Goal: Information Seeking & Learning: Learn about a topic

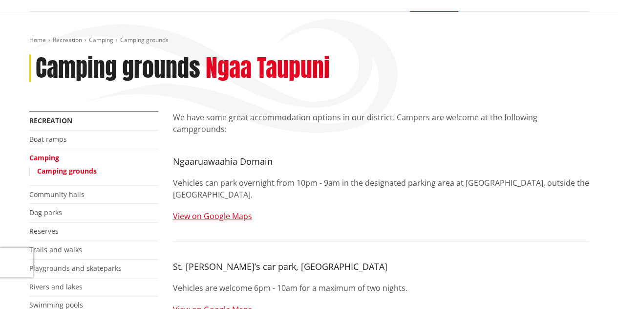
scroll to position [84, 0]
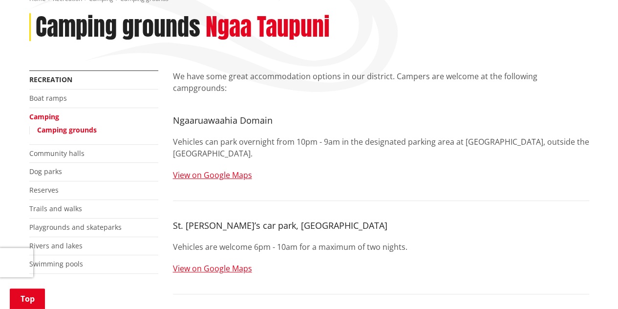
scroll to position [127, 0]
click at [228, 169] on link "View on Google Maps" at bounding box center [212, 174] width 79 height 11
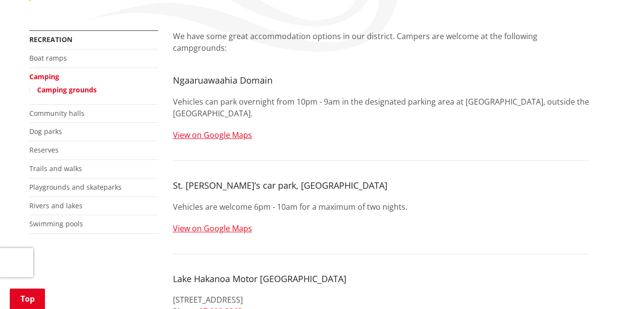
scroll to position [168, 0]
click at [40, 77] on link "Camping" at bounding box center [44, 75] width 30 height 9
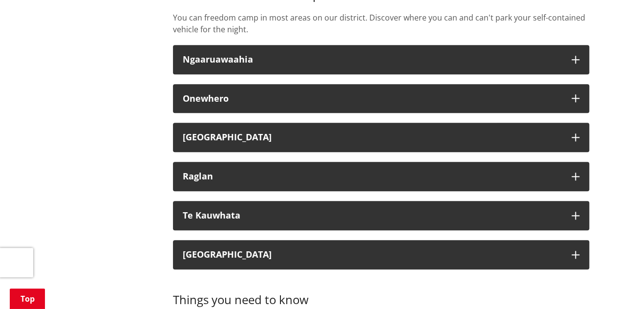
scroll to position [409, 0]
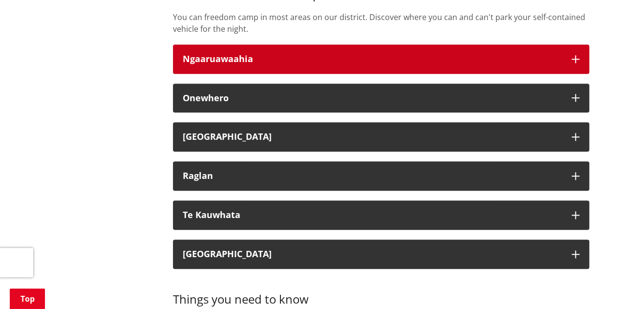
click at [315, 45] on button "Ngaaruawaahia" at bounding box center [381, 58] width 416 height 29
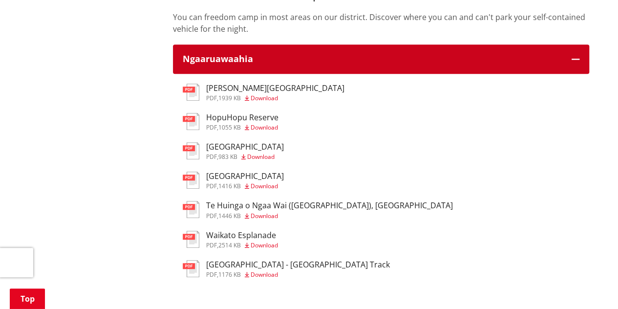
click at [320, 59] on div "Ngaaruawaahia" at bounding box center [372, 59] width 379 height 10
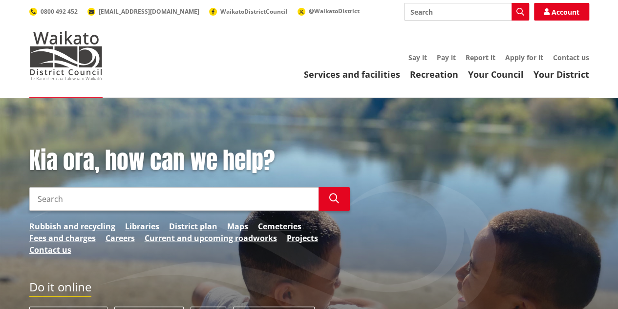
click at [153, 202] on input "Search" at bounding box center [173, 198] width 289 height 23
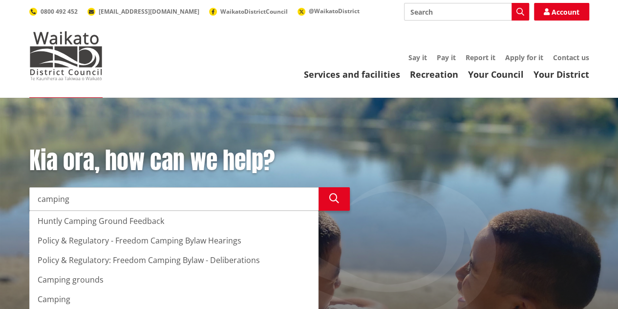
type input "camping"
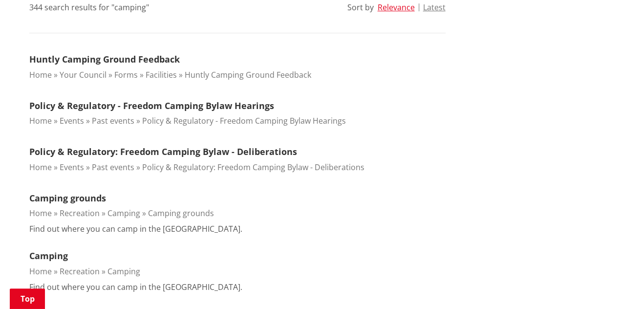
scroll to position [278, 0]
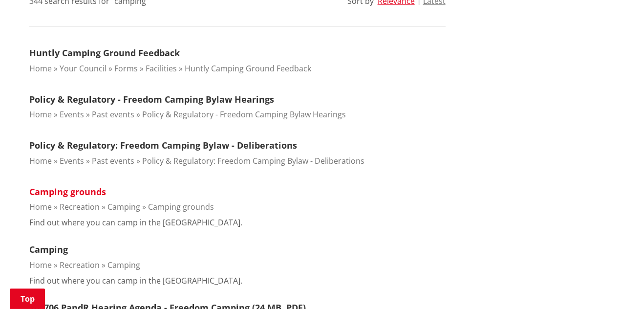
click at [48, 193] on link "Camping grounds" at bounding box center [67, 192] width 77 height 12
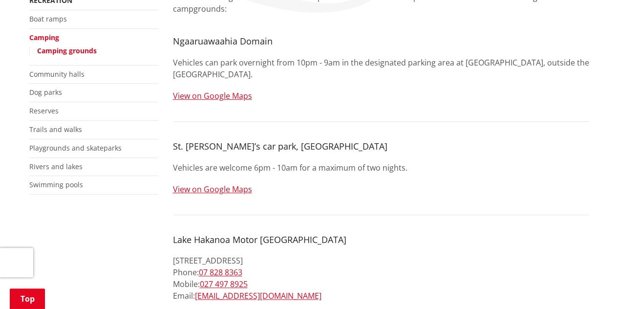
scroll to position [197, 0]
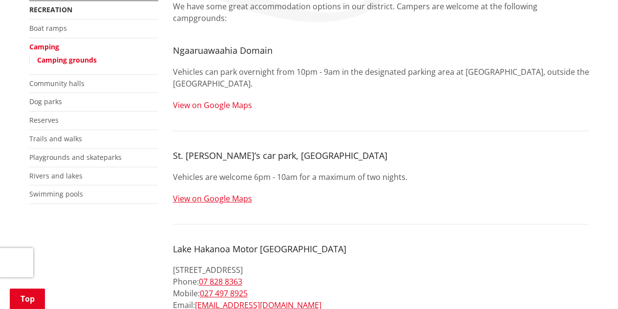
click at [224, 100] on link "View on Google Maps" at bounding box center [212, 105] width 79 height 11
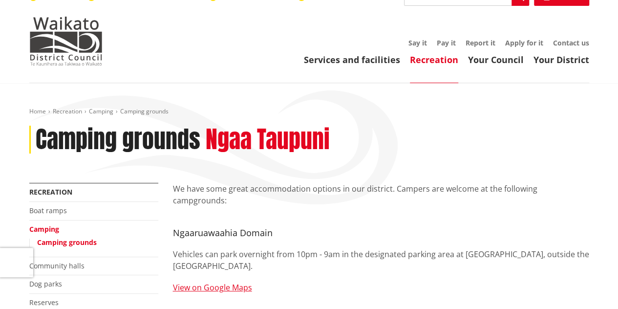
scroll to position [14, 0]
click at [58, 239] on link "Camping grounds" at bounding box center [67, 242] width 60 height 9
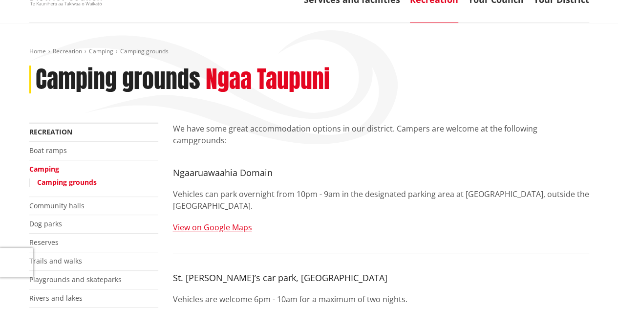
scroll to position [75, 0]
click at [49, 168] on link "Camping" at bounding box center [44, 168] width 30 height 9
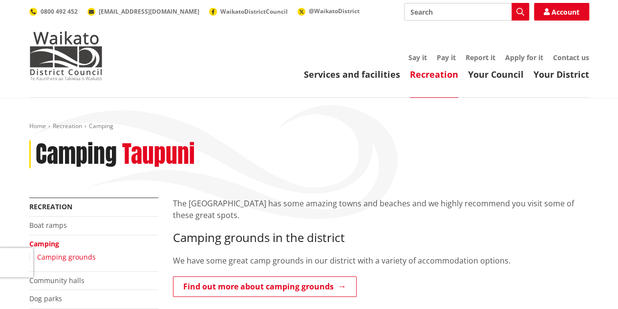
click at [60, 254] on link "Camping grounds" at bounding box center [66, 256] width 59 height 9
